Goal: Task Accomplishment & Management: Manage account settings

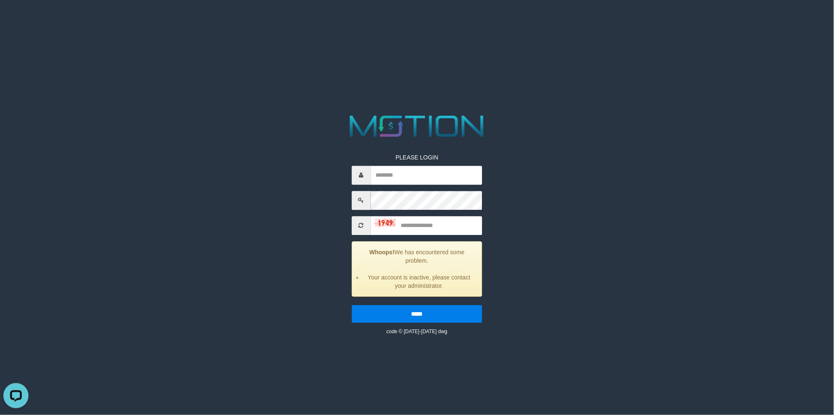
click at [396, 21] on html "PLEASE LOGIN Whoops! We has encountered some problem. Your account is inactive,…" at bounding box center [417, 10] width 834 height 21
